Goal: Task Accomplishment & Management: Complete application form

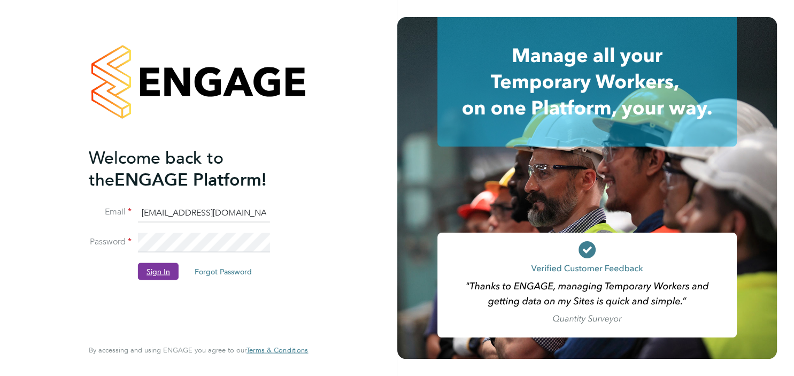
click at [156, 276] on button "Sign In" at bounding box center [158, 270] width 41 height 17
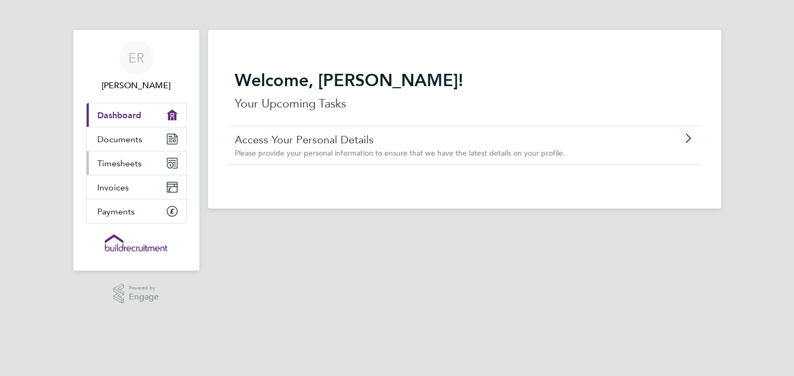
click at [122, 164] on span "Timesheets" at bounding box center [119, 163] width 44 height 10
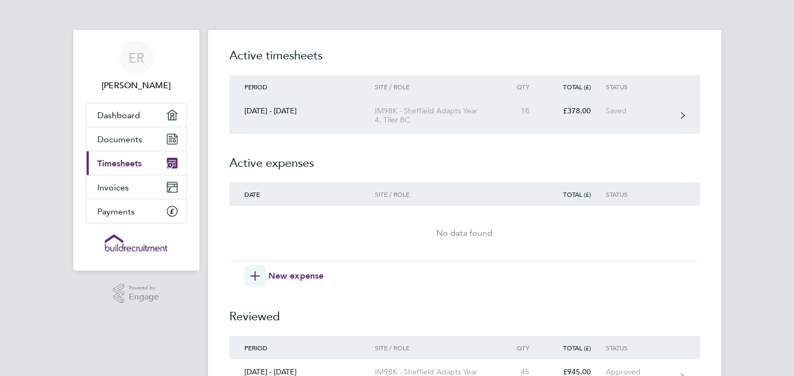
click at [455, 112] on div "IM98K - Sheffield Adapts Year 4, Tiler BC" at bounding box center [436, 115] width 122 height 18
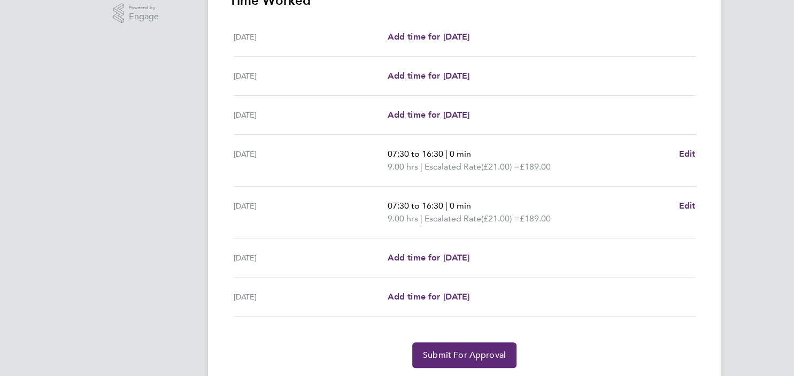
scroll to position [314, 0]
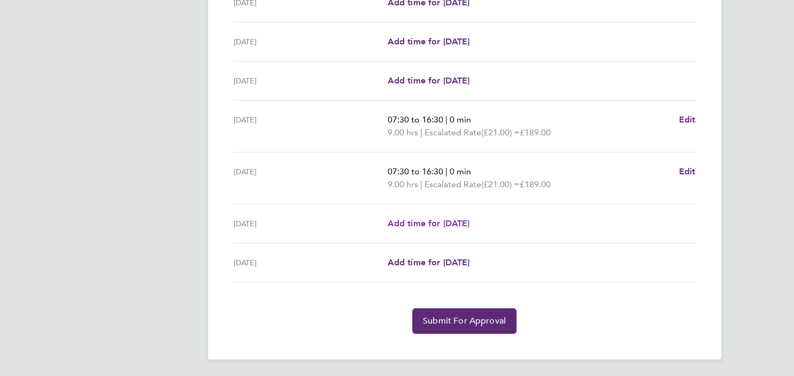
click at [457, 217] on link "Add time for Thu 28 Aug" at bounding box center [428, 223] width 82 height 13
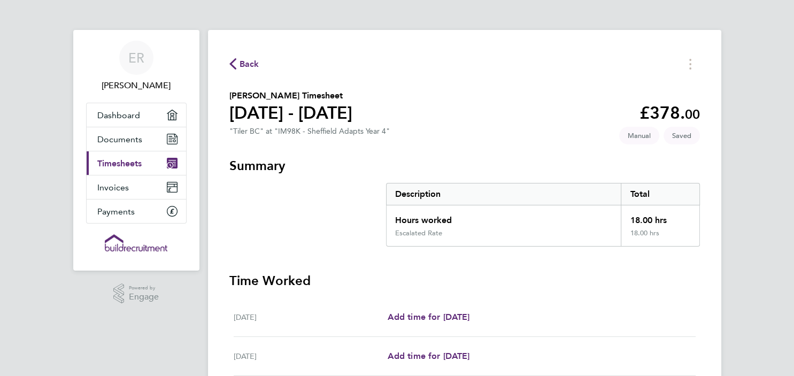
select select "30"
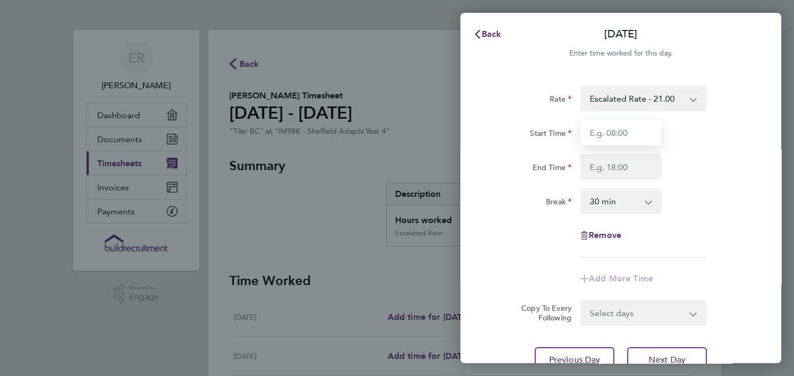
click at [632, 127] on input "Start Time" at bounding box center [620, 133] width 81 height 26
type input "07:30"
click at [610, 165] on input "End Time" at bounding box center [620, 167] width 81 height 26
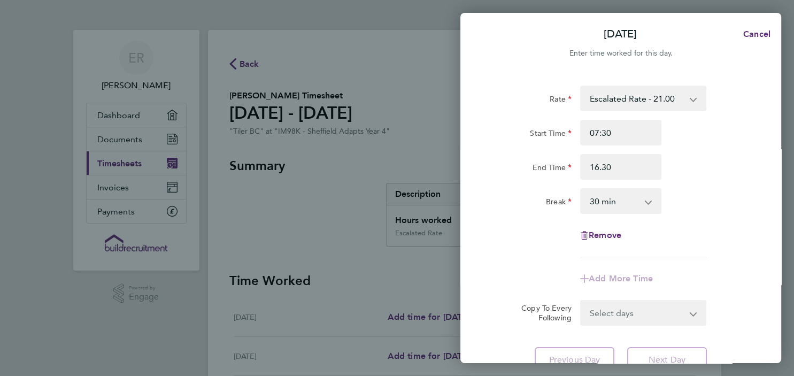
type input "16:30"
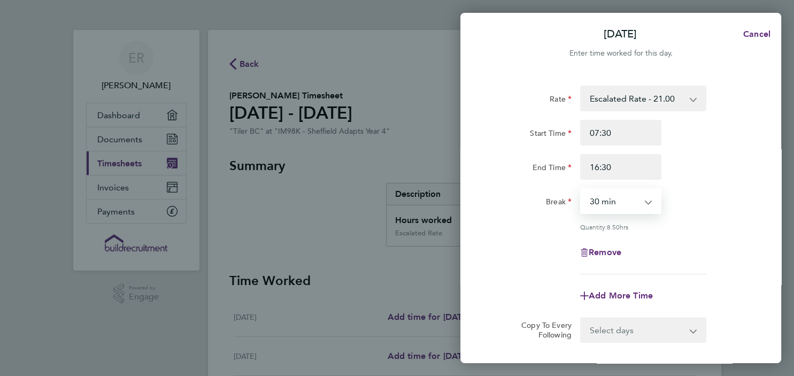
click at [581, 189] on select "0 min 15 min 30 min 45 min 60 min 75 min 90 min" at bounding box center [614, 201] width 66 height 24
select select "0"
click option "0 min" at bounding box center [0, 0] width 0 height 0
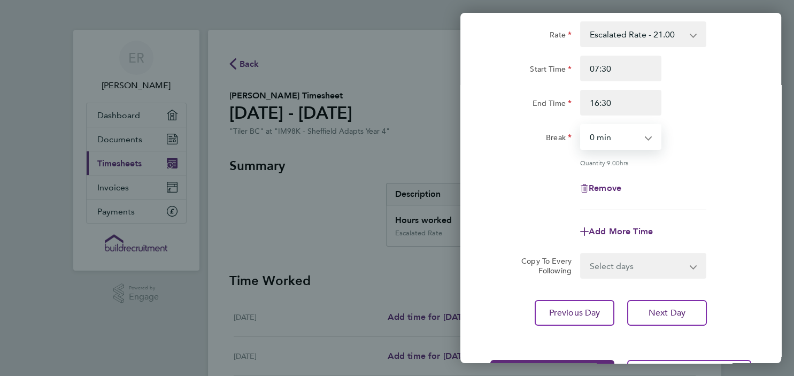
scroll to position [77, 0]
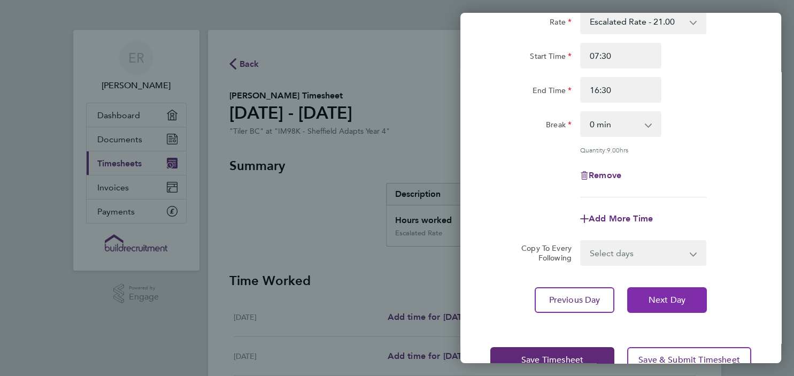
click at [662, 299] on span "Next Day" at bounding box center [666, 299] width 37 height 11
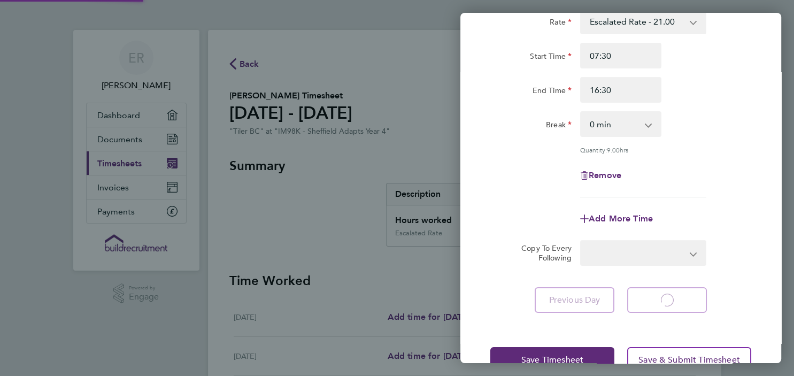
select select "30"
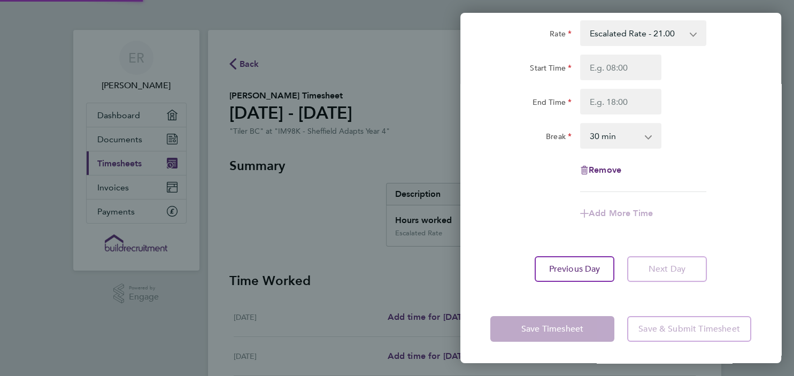
scroll to position [35, 0]
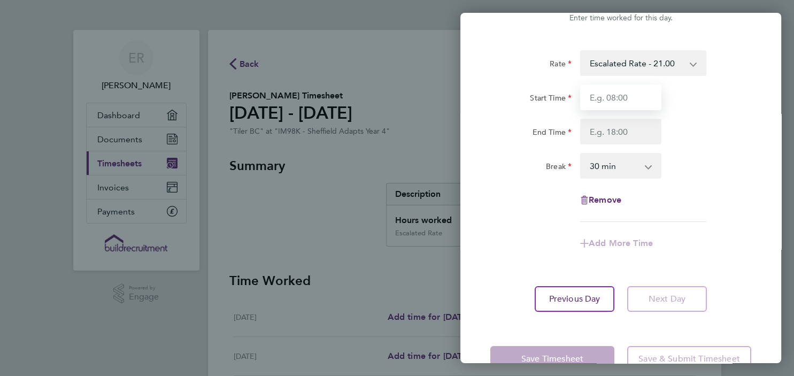
click at [629, 96] on input "Start Time" at bounding box center [620, 97] width 81 height 26
type input "07:30"
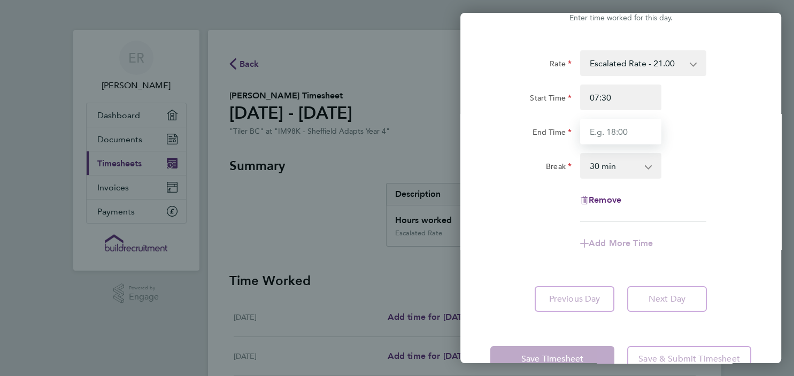
click at [613, 135] on input "End Time" at bounding box center [620, 132] width 81 height 26
type input "16:30"
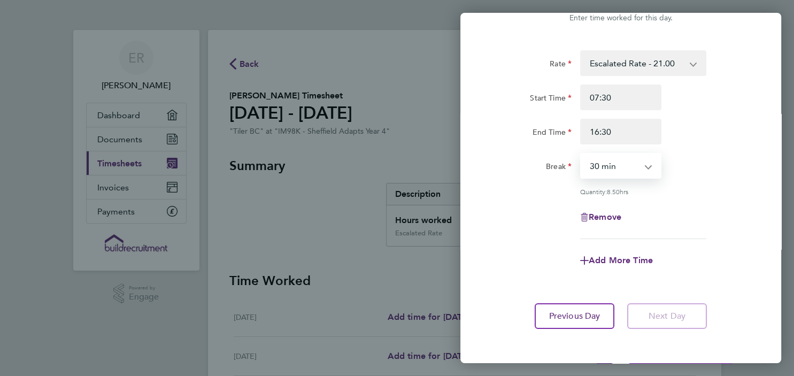
click at [581, 154] on select "0 min 15 min 30 min 45 min 60 min 75 min 90 min" at bounding box center [614, 166] width 66 height 24
select select "0"
click option "0 min" at bounding box center [0, 0] width 0 height 0
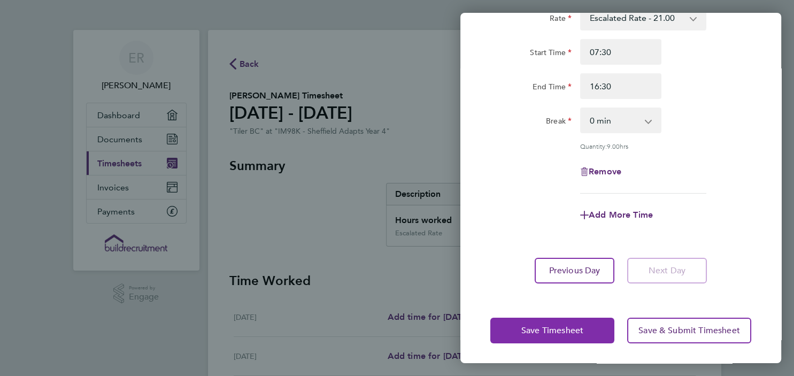
click at [548, 337] on button "Save Timesheet" at bounding box center [552, 330] width 124 height 26
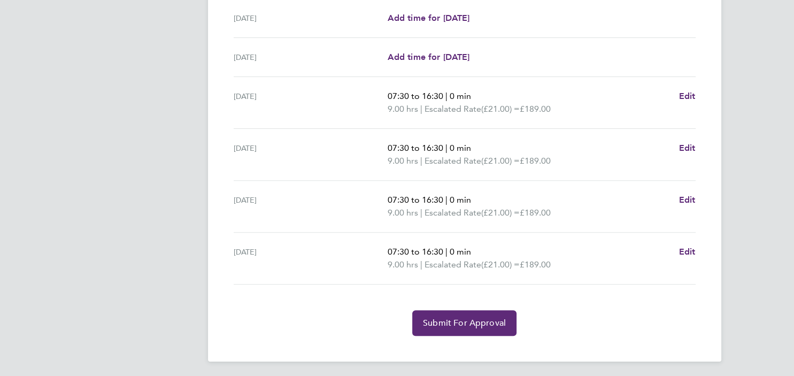
scroll to position [340, 0]
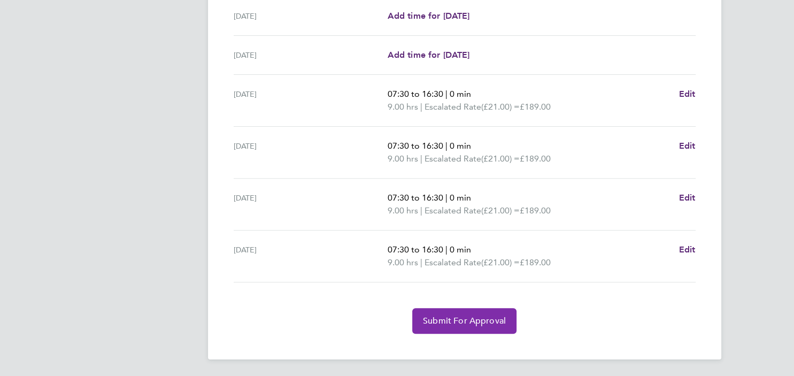
click at [462, 325] on span "Submit For Approval" at bounding box center [464, 320] width 83 height 11
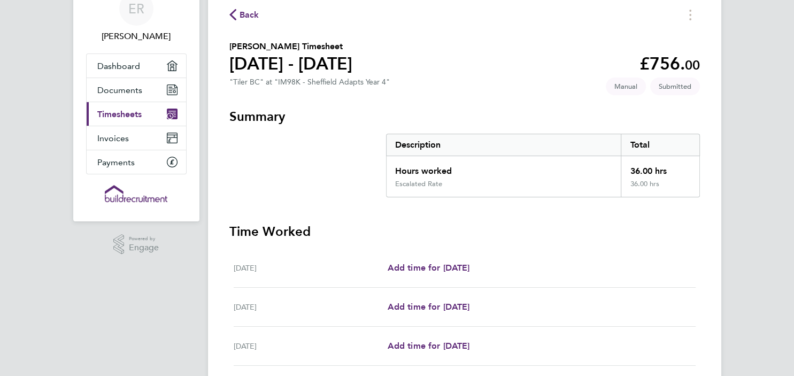
scroll to position [0, 0]
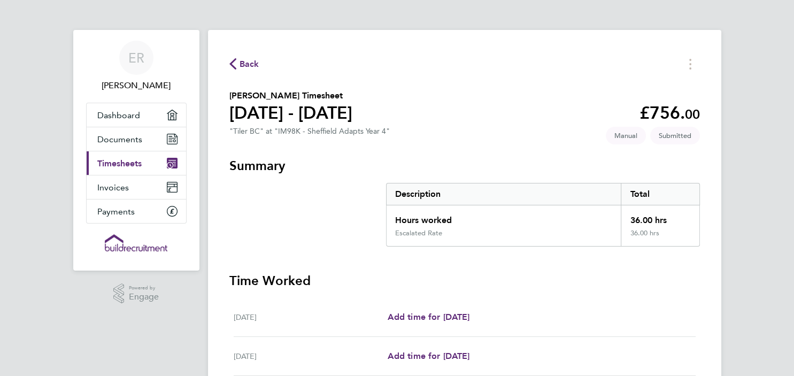
click at [122, 159] on span "Timesheets" at bounding box center [119, 163] width 44 height 10
